Goal: Check status: Check status

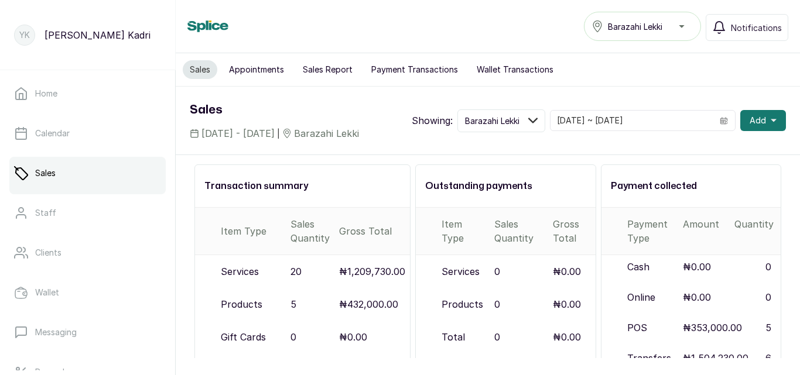
click at [513, 67] on button "Wallet Transactions" at bounding box center [515, 69] width 91 height 19
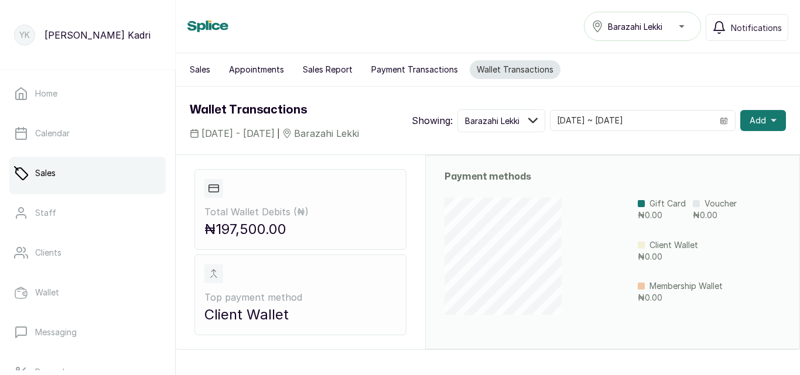
click at [404, 67] on button "Payment Transactions" at bounding box center [414, 69] width 101 height 19
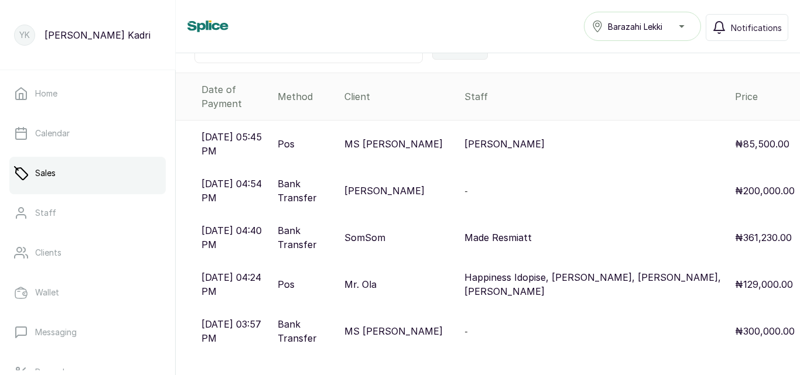
scroll to position [328, 0]
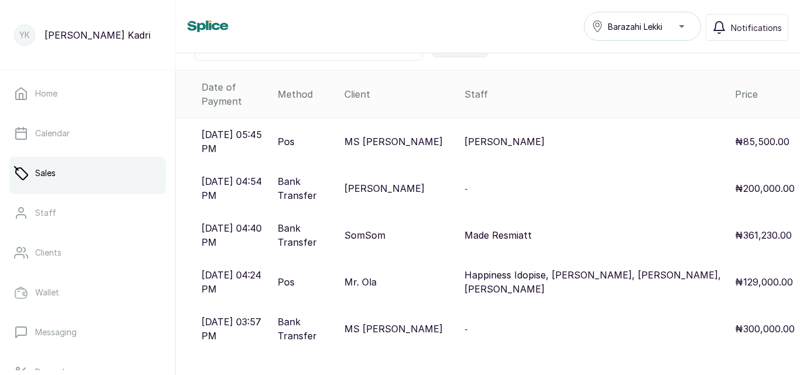
click at [415, 182] on p "[PERSON_NAME]" at bounding box center [384, 189] width 80 height 14
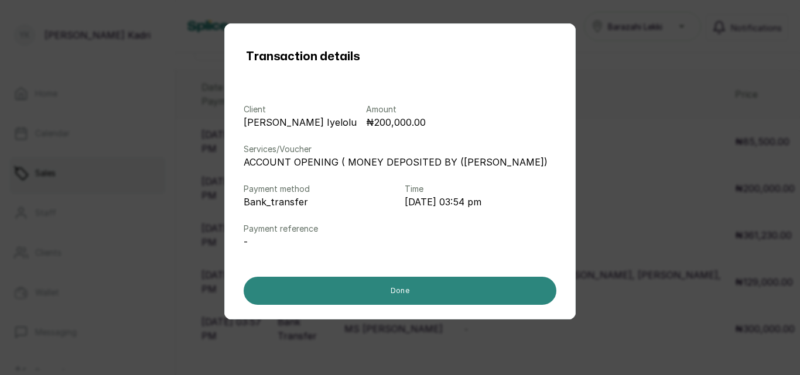
click at [424, 295] on button "Done" at bounding box center [400, 291] width 313 height 28
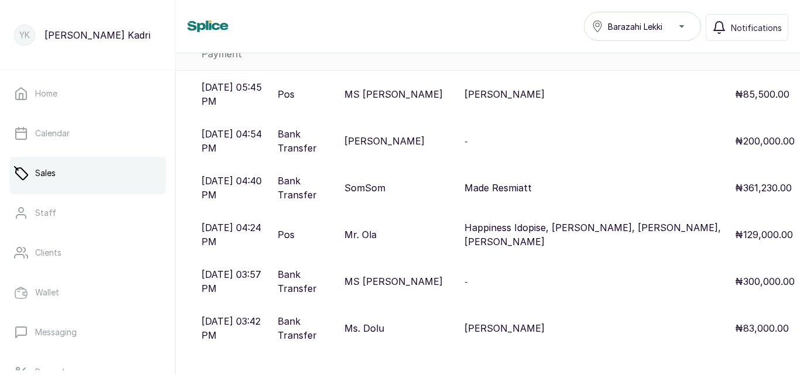
scroll to position [377, 0]
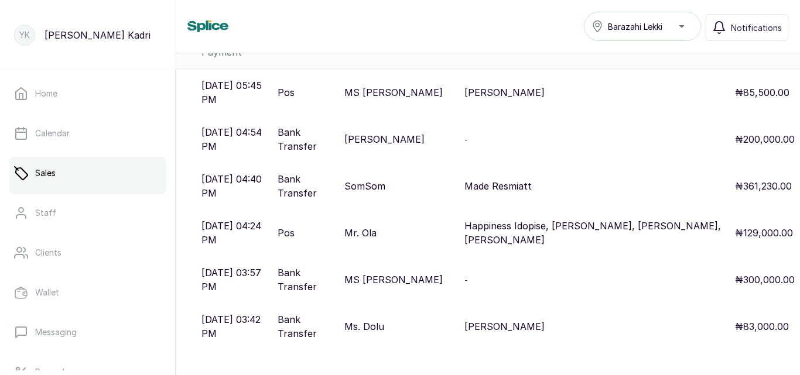
click at [383, 273] on p "MS [PERSON_NAME]" at bounding box center [393, 280] width 98 height 14
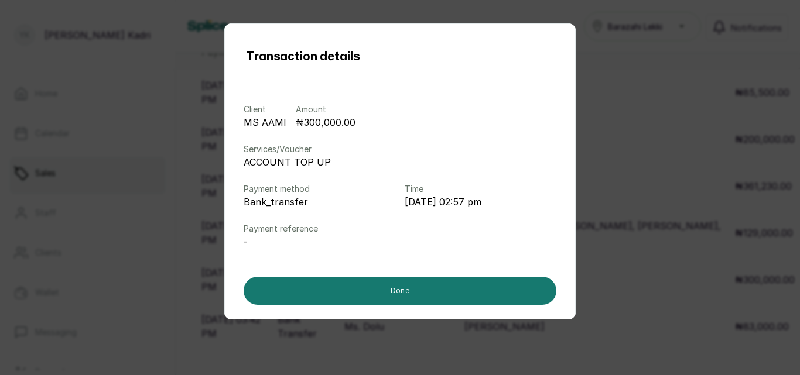
click at [383, 269] on div "Client MS AAMI Amount ₦300,000.00 Services/Voucher ACCOUNT TOP UP Payment metho…" at bounding box center [400, 191] width 313 height 230
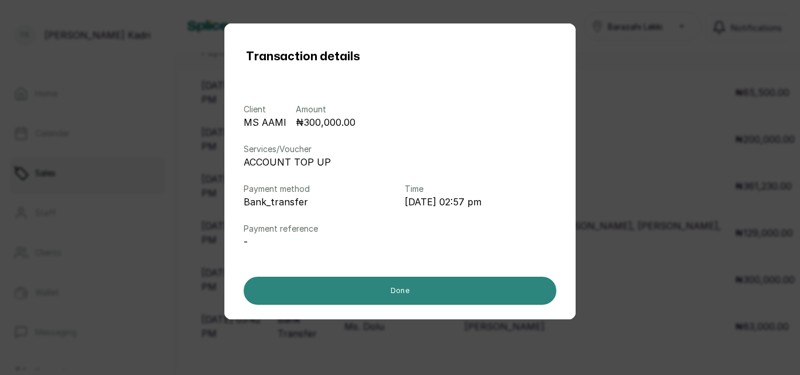
click at [404, 284] on button "Done" at bounding box center [400, 291] width 313 height 28
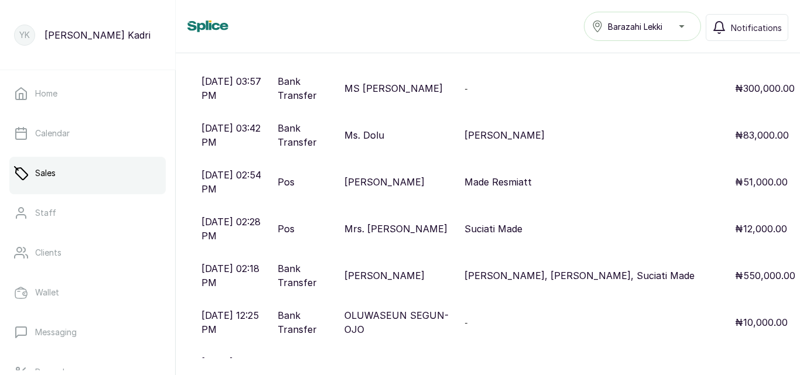
scroll to position [589, 0]
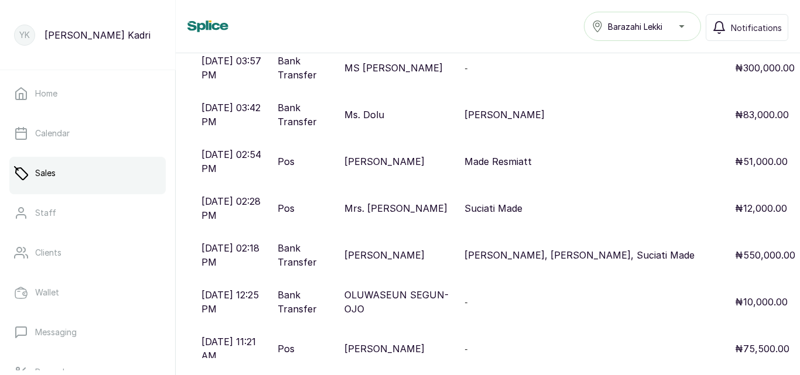
click at [403, 288] on p "OLUWASEUN SEGUN-OJO" at bounding box center [399, 302] width 111 height 28
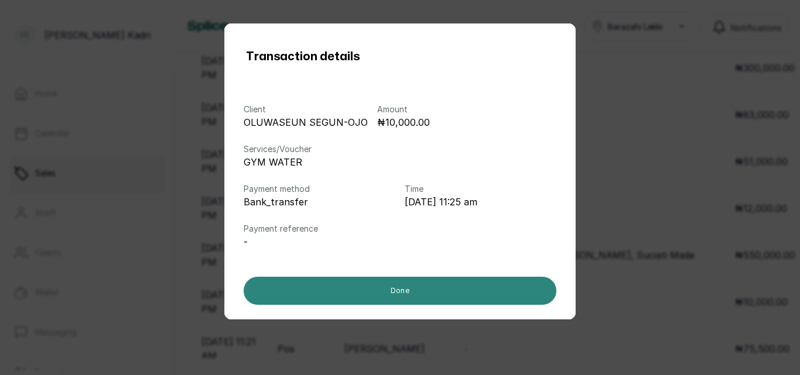
click at [409, 295] on button "Done" at bounding box center [400, 291] width 313 height 28
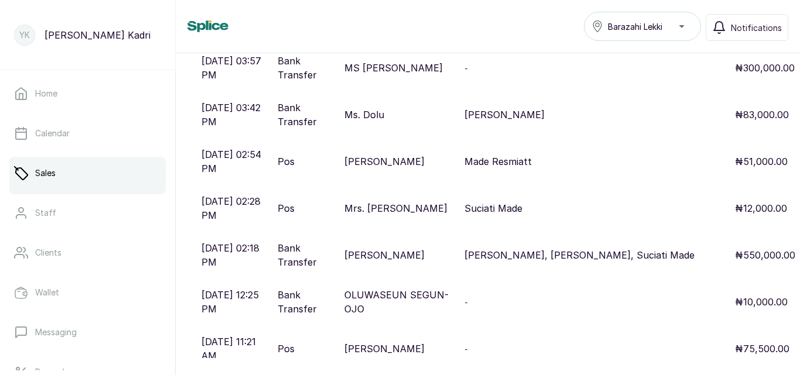
click at [405, 342] on p "[PERSON_NAME]" at bounding box center [384, 349] width 80 height 14
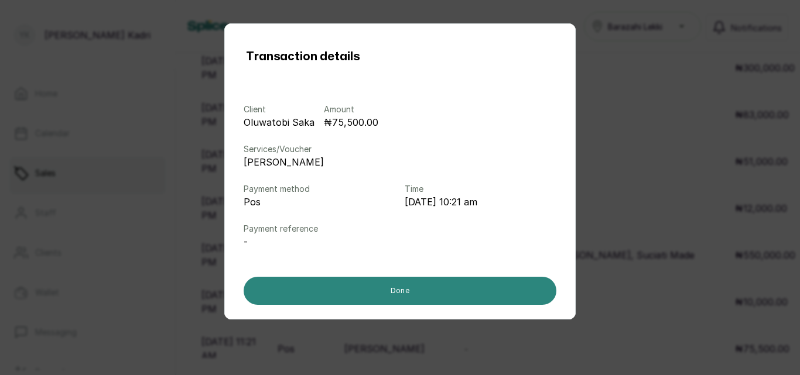
click at [397, 293] on button "Done" at bounding box center [400, 291] width 313 height 28
